Goal: Task Accomplishment & Management: Manage account settings

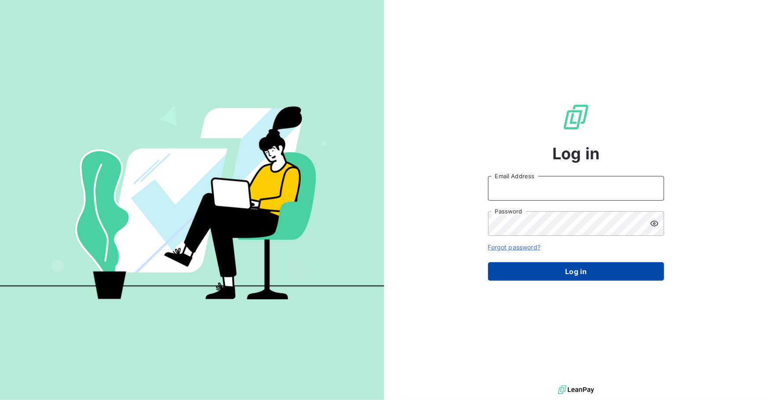
type input "[EMAIL_ADDRESS][DOMAIN_NAME]"
click at [581, 271] on button "Log in" at bounding box center [576, 271] width 176 height 18
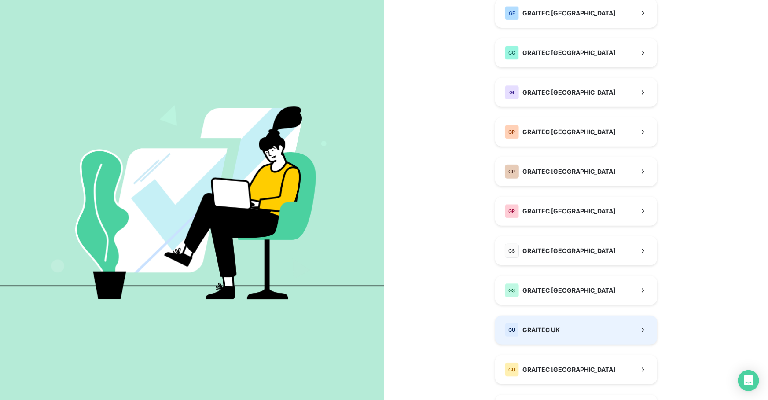
scroll to position [213, 0]
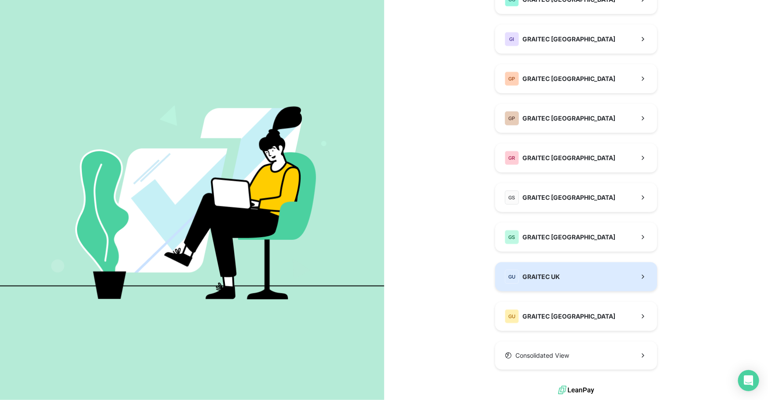
click at [572, 274] on button "GU GRAITEC [GEOGRAPHIC_DATA]" at bounding box center [576, 276] width 162 height 29
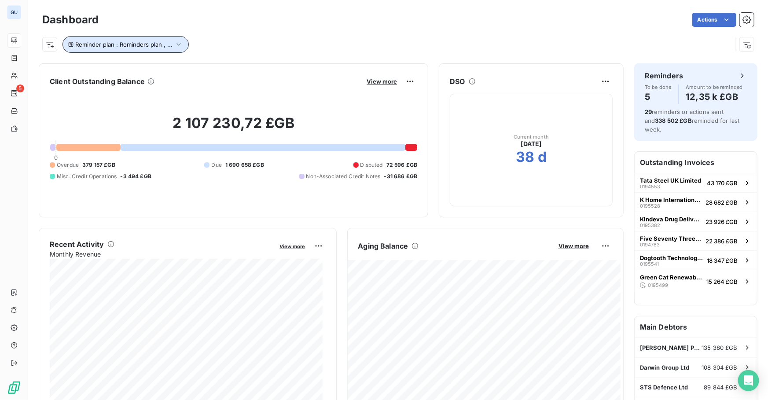
click at [183, 44] on button "Reminder plan : Reminders plan , ..." at bounding box center [125, 44] width 126 height 17
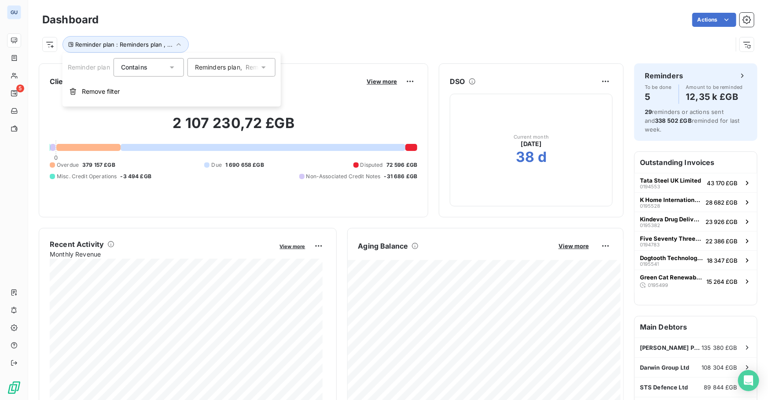
click at [262, 66] on icon at bounding box center [263, 67] width 9 height 9
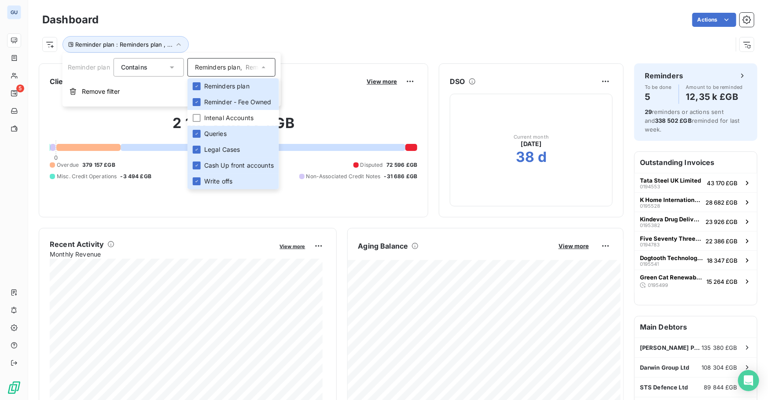
click at [262, 32] on div "Reminder plan : Reminders plan , ..." at bounding box center [397, 41] width 711 height 24
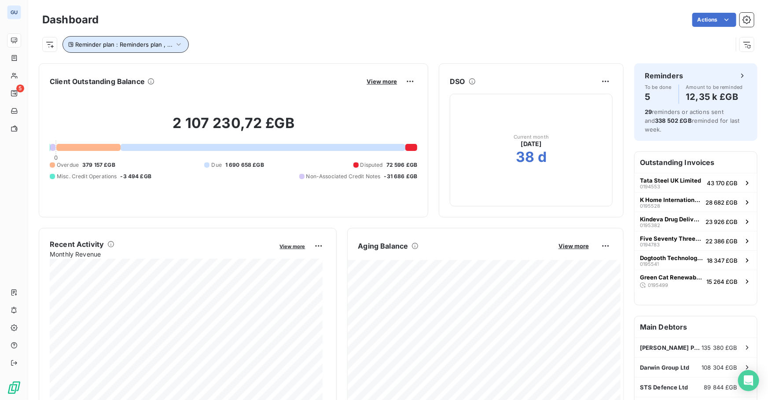
click at [177, 46] on icon "button" at bounding box center [178, 44] width 9 height 9
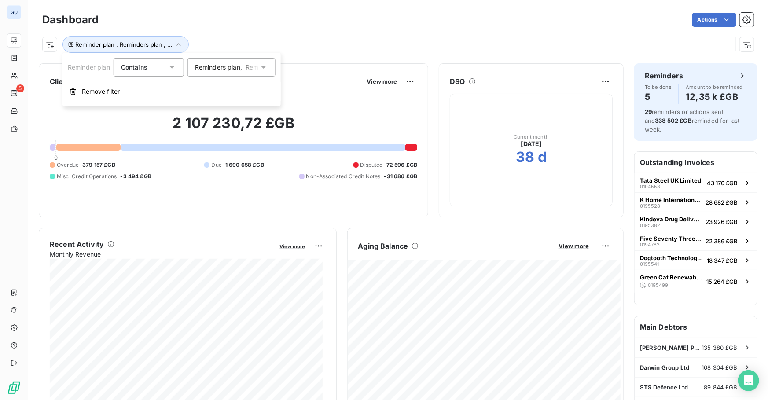
click at [247, 39] on div "Reminder plan : Reminders plan , ..." at bounding box center [387, 44] width 690 height 17
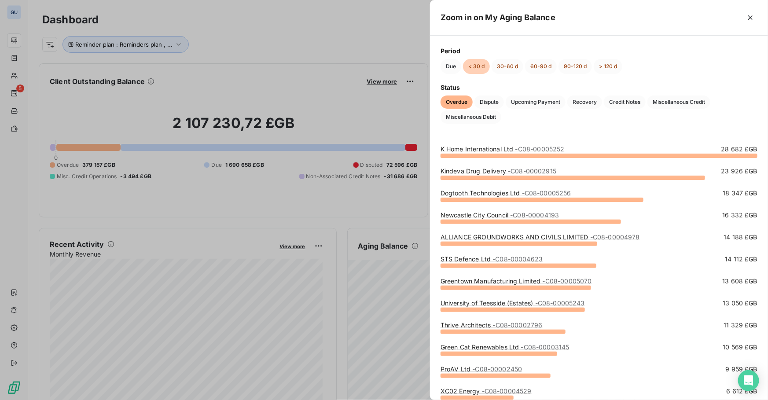
click at [363, 42] on div at bounding box center [384, 200] width 768 height 400
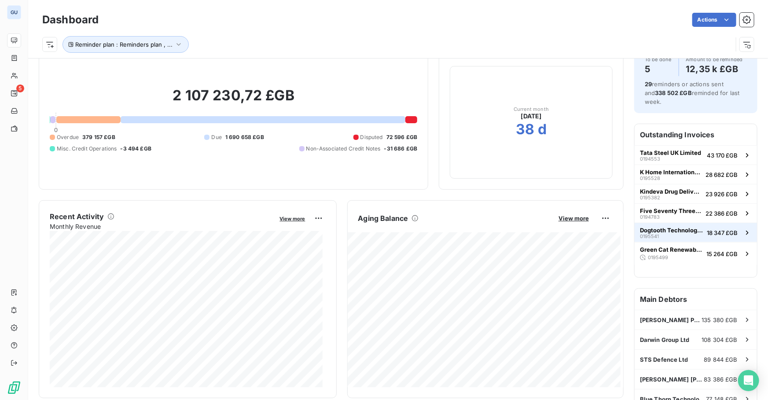
scroll to position [80, 0]
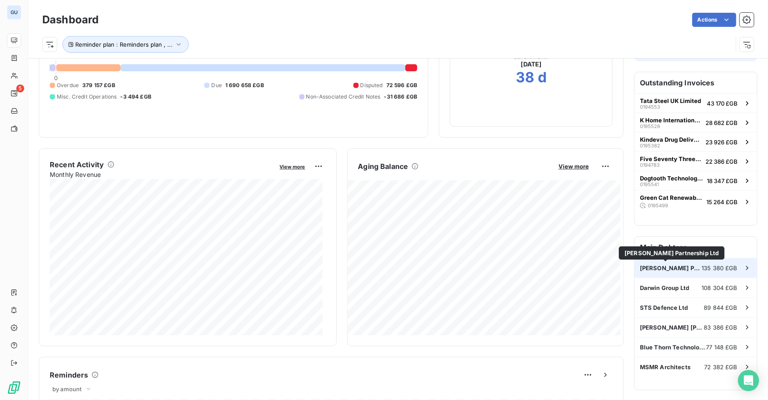
click at [686, 266] on span "[PERSON_NAME] Partnership Ltd" at bounding box center [671, 267] width 62 height 7
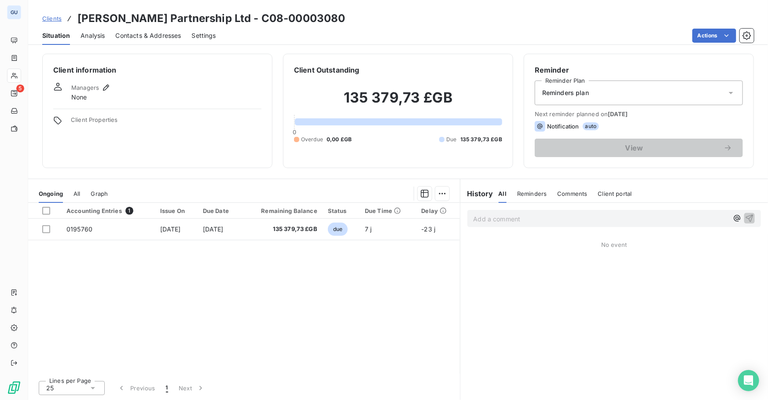
click at [50, 21] on span "Clients" at bounding box center [51, 18] width 19 height 7
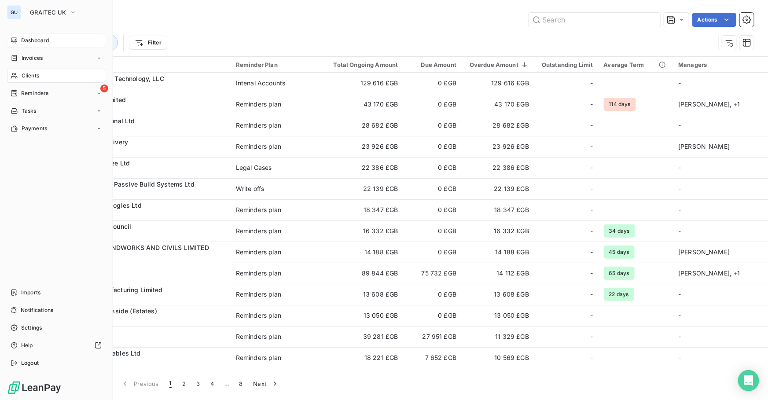
click at [33, 42] on span "Dashboard" at bounding box center [35, 41] width 28 height 8
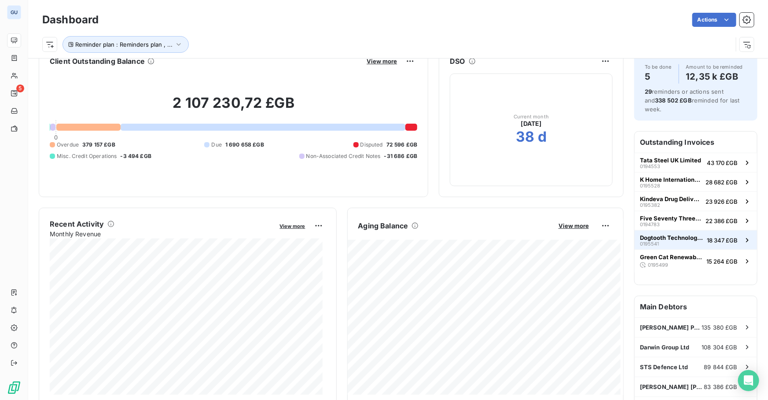
scroll to position [80, 0]
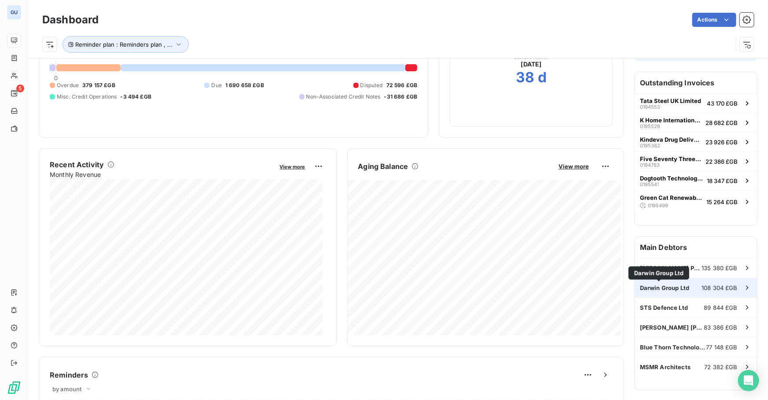
click at [649, 289] on span "Darwin Group Ltd" at bounding box center [664, 287] width 49 height 7
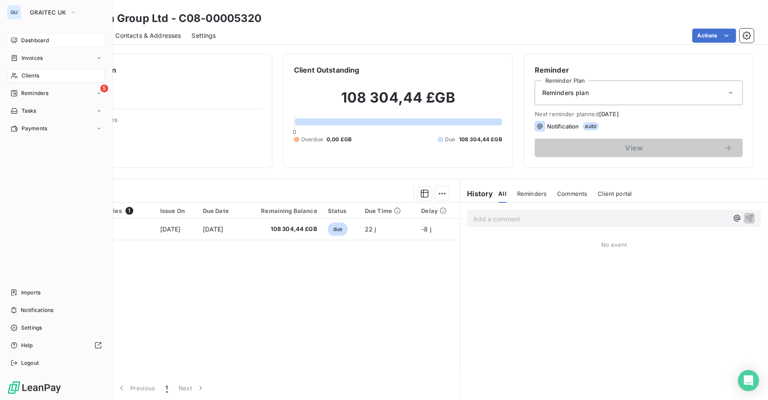
click at [35, 47] on div "Dashboard" at bounding box center [56, 40] width 98 height 14
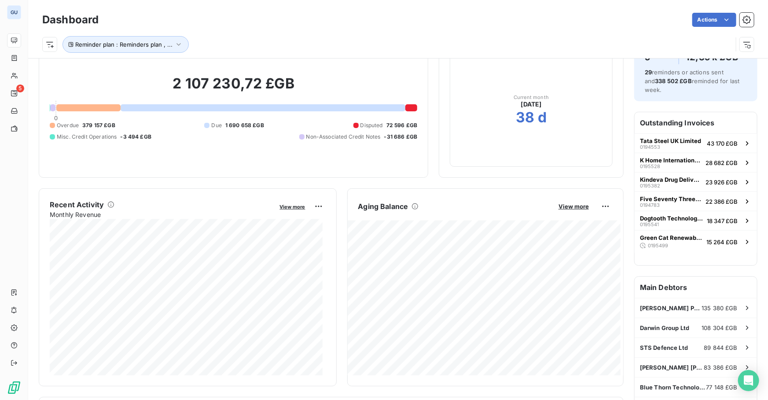
scroll to position [80, 0]
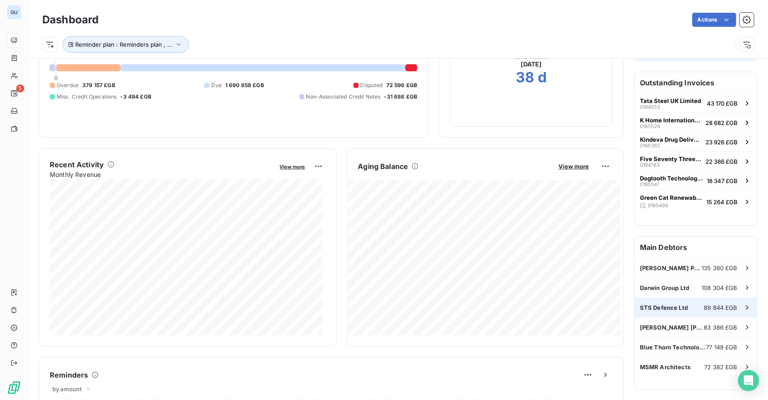
click at [654, 307] on span "STS Defence Ltd" at bounding box center [664, 307] width 48 height 7
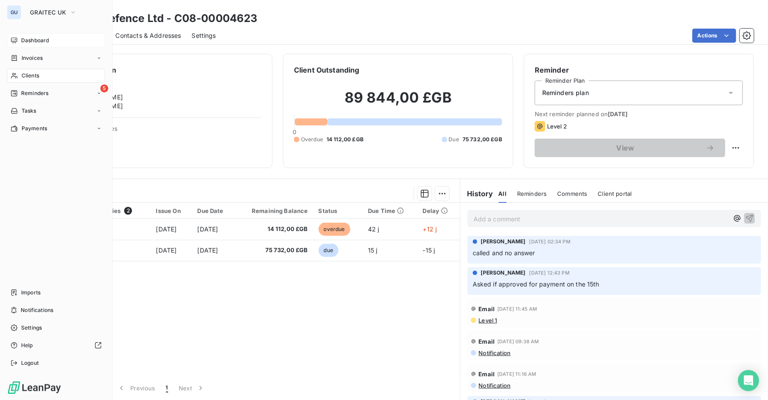
click at [42, 37] on span "Dashboard" at bounding box center [35, 41] width 28 height 8
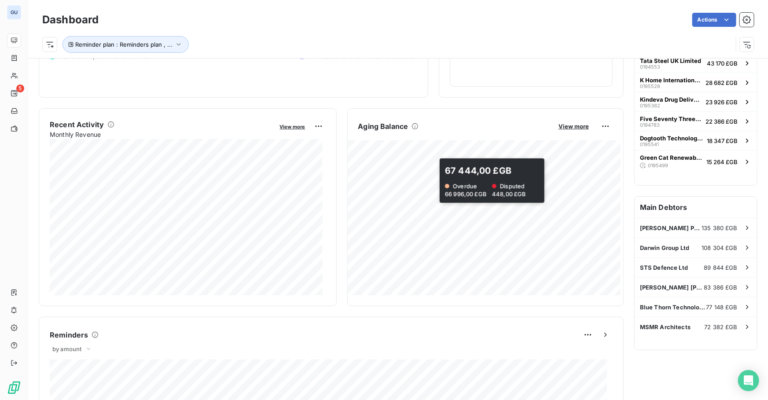
scroll to position [240, 0]
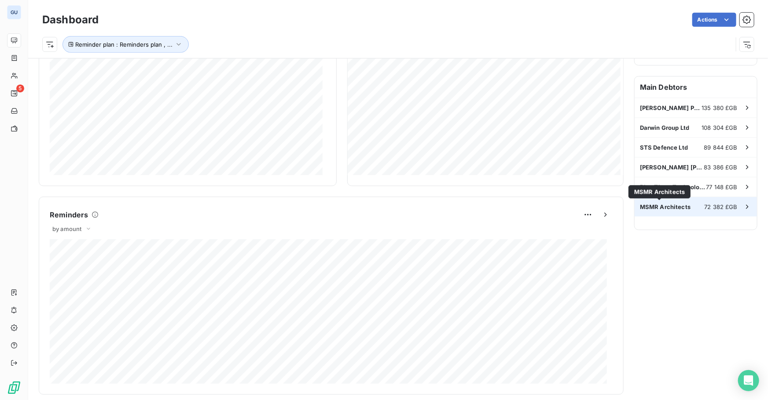
click at [647, 204] on span "MSMR Architects" at bounding box center [665, 206] width 51 height 7
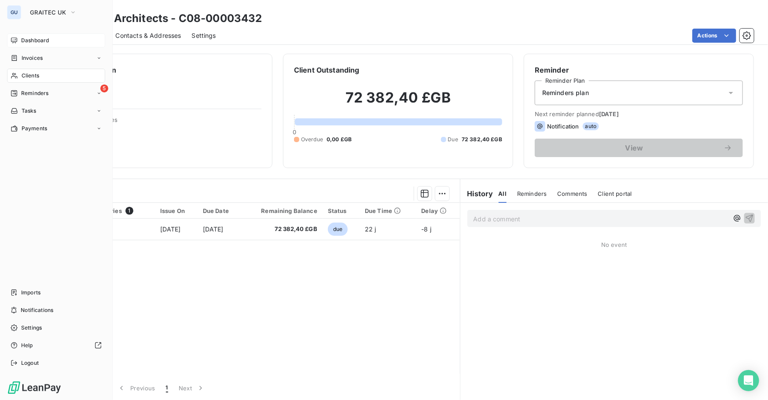
click at [40, 37] on span "Dashboard" at bounding box center [35, 41] width 28 height 8
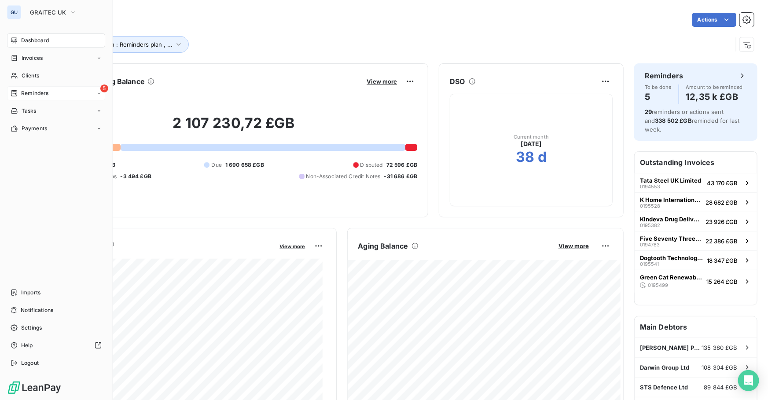
click at [44, 91] on span "Reminders" at bounding box center [34, 93] width 27 height 8
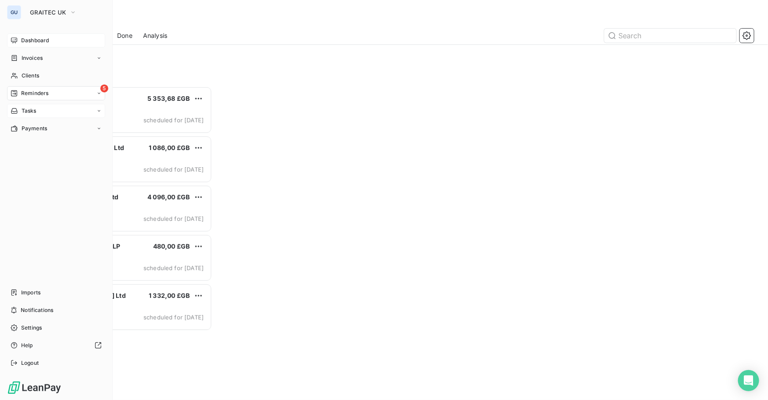
scroll to position [308, 164]
